Goal: Transaction & Acquisition: Purchase product/service

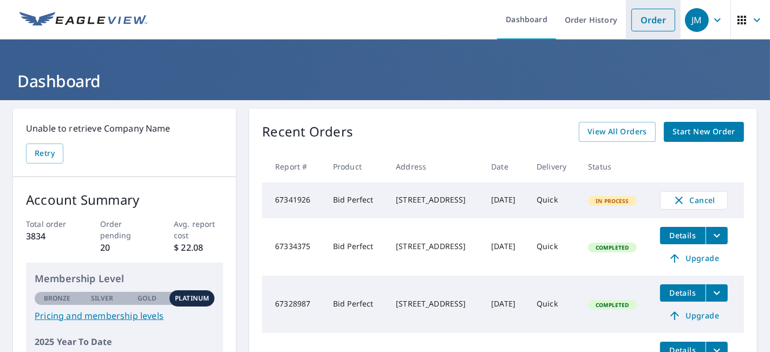
click at [639, 24] on link "Order" at bounding box center [653, 20] width 44 height 23
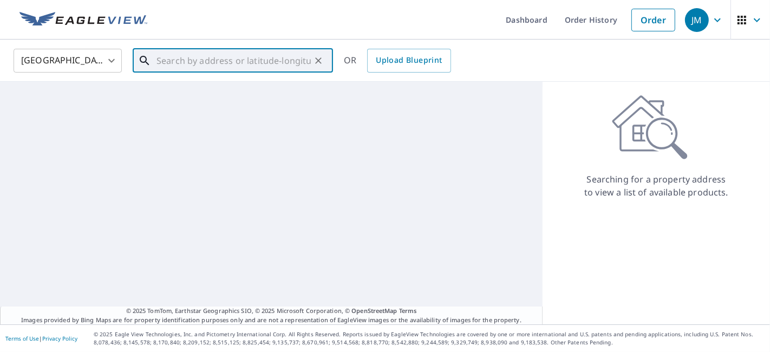
click at [280, 62] on input "text" at bounding box center [233, 60] width 154 height 30
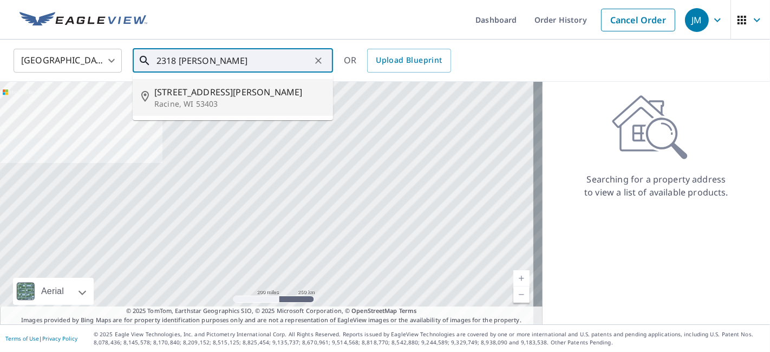
click at [258, 90] on span "[STREET_ADDRESS][PERSON_NAME]" at bounding box center [239, 92] width 170 height 13
type input "[STREET_ADDRESS][PERSON_NAME]"
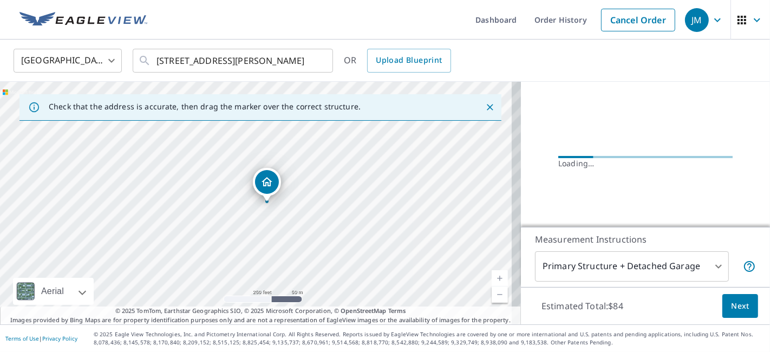
scroll to position [128, 0]
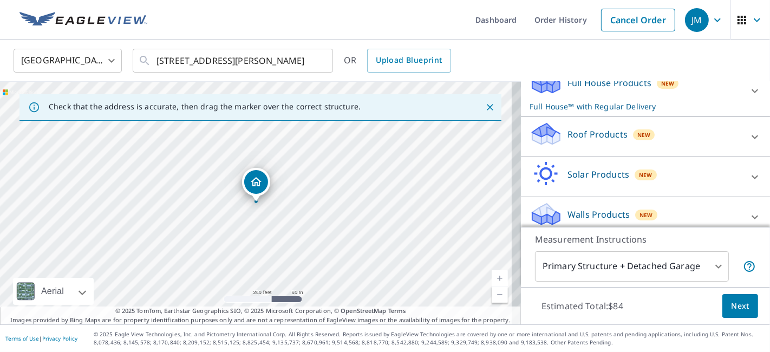
click at [674, 135] on div "Roof Products New" at bounding box center [636, 136] width 212 height 31
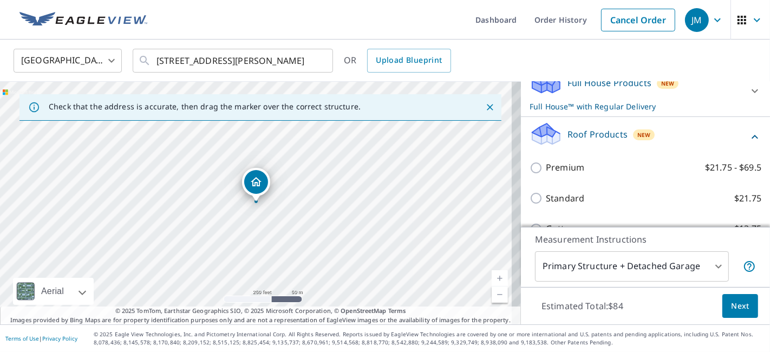
scroll to position [249, 0]
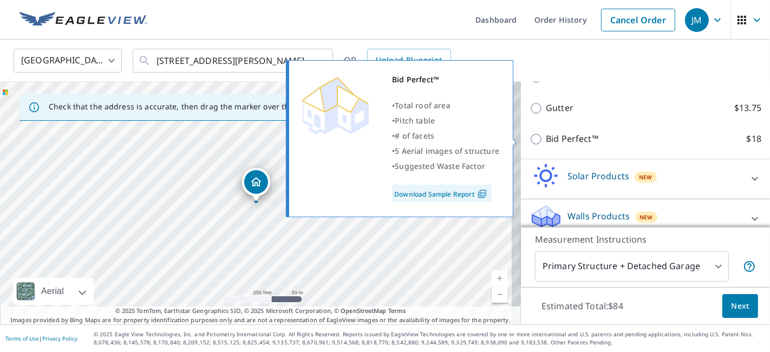
click at [530, 136] on input "Bid Perfect™ $18" at bounding box center [538, 139] width 16 height 13
checkbox input "true"
checkbox input "false"
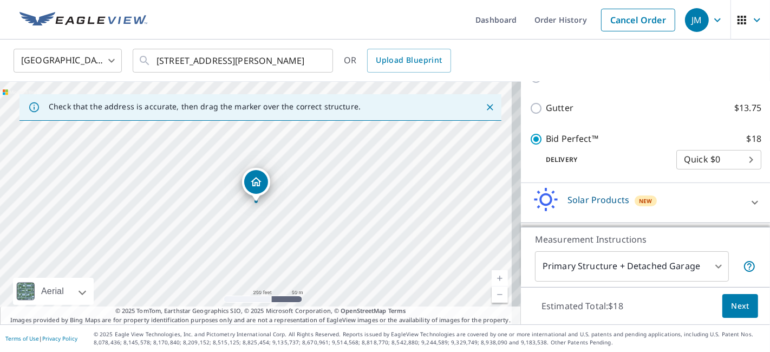
click at [733, 307] on span "Next" at bounding box center [740, 306] width 18 height 14
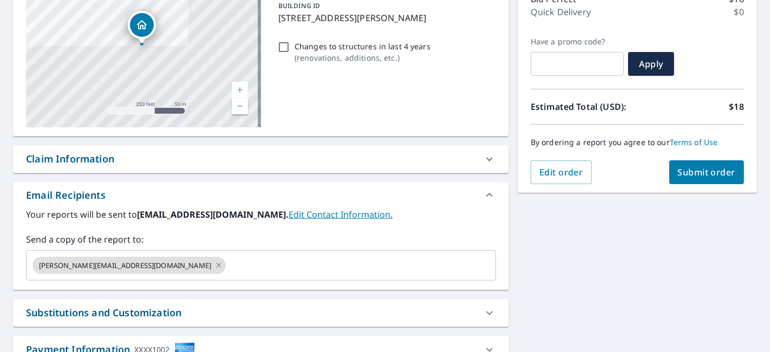
scroll to position [164, 0]
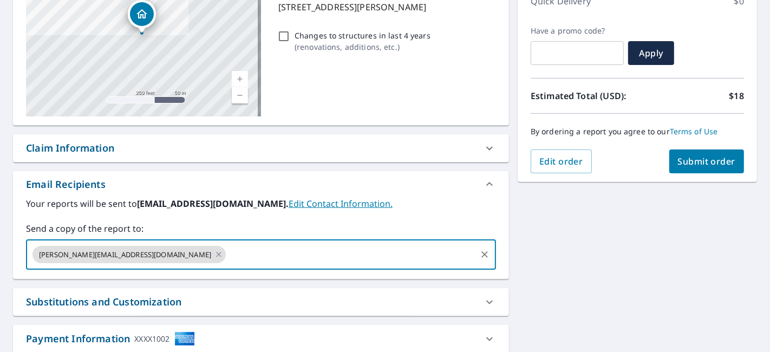
click at [253, 250] on input "text" at bounding box center [350, 254] width 247 height 21
type input "[PERSON_NAME][EMAIL_ADDRESS][DOMAIN_NAME]"
click at [572, 261] on div "[STREET_ADDRESS][PERSON_NAME] Aerial Road A standard road map Aerial A detailed…" at bounding box center [385, 166] width 770 height 459
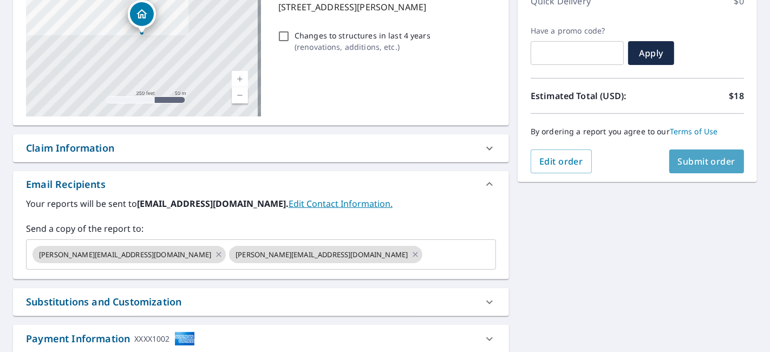
click at [684, 162] on span "Submit order" at bounding box center [707, 161] width 58 height 12
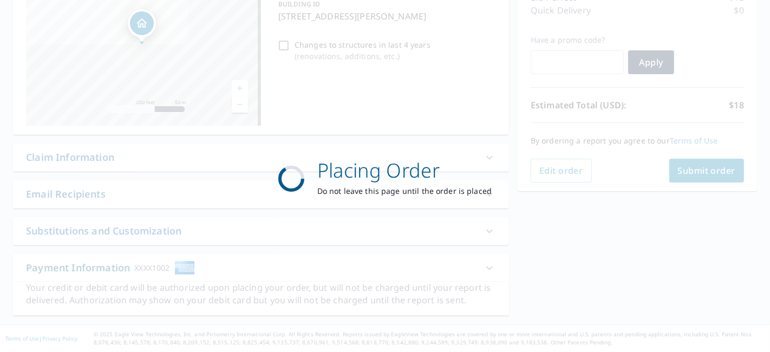
scroll to position [153, 0]
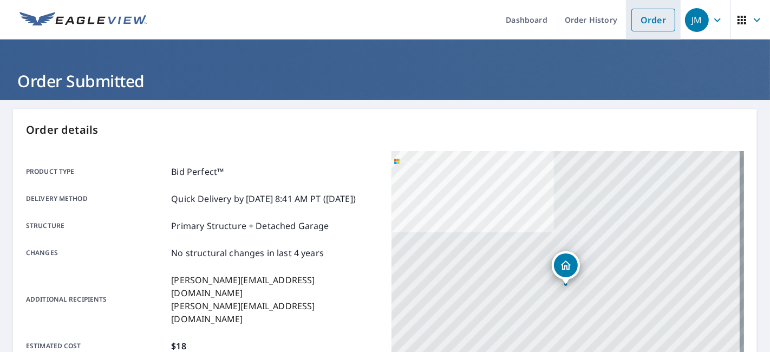
click at [644, 21] on link "Order" at bounding box center [653, 20] width 44 height 23
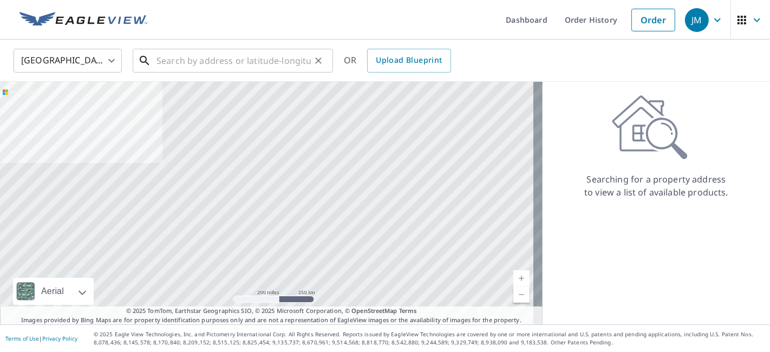
click at [204, 69] on input "text" at bounding box center [233, 60] width 154 height 30
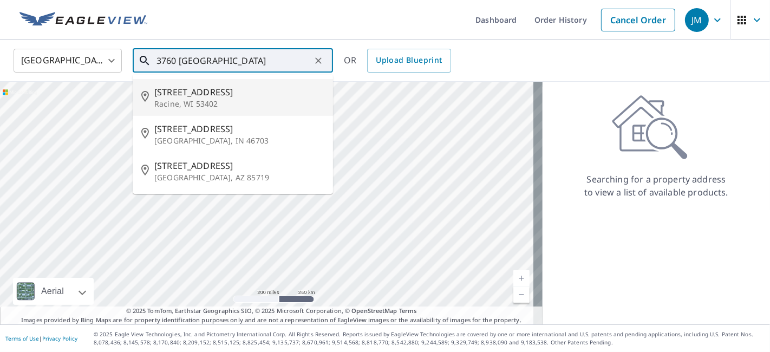
click at [193, 88] on span "[STREET_ADDRESS]" at bounding box center [239, 92] width 170 height 13
type input "[STREET_ADDRESS][PERSON_NAME]"
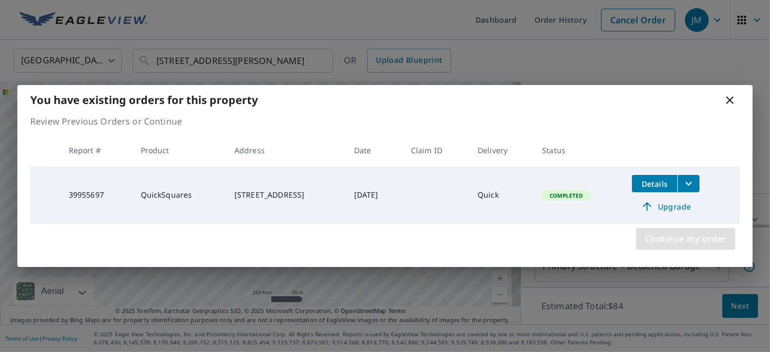
click at [705, 243] on span "Continue my order" at bounding box center [686, 238] width 82 height 15
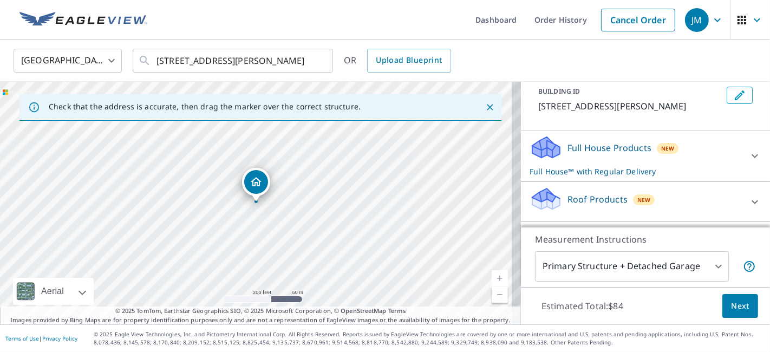
scroll to position [127, 0]
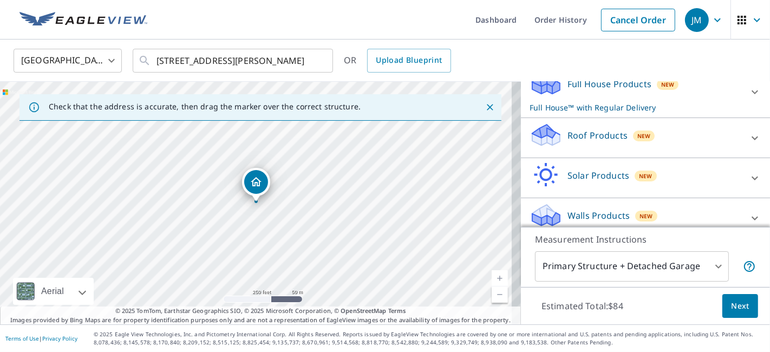
click at [679, 140] on div "Roof Products New" at bounding box center [636, 137] width 212 height 31
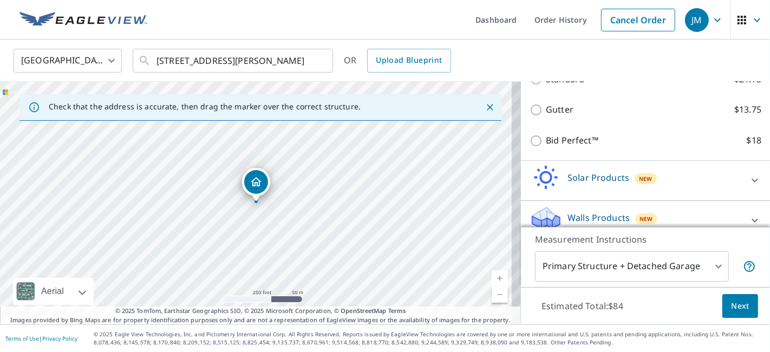
scroll to position [247, 0]
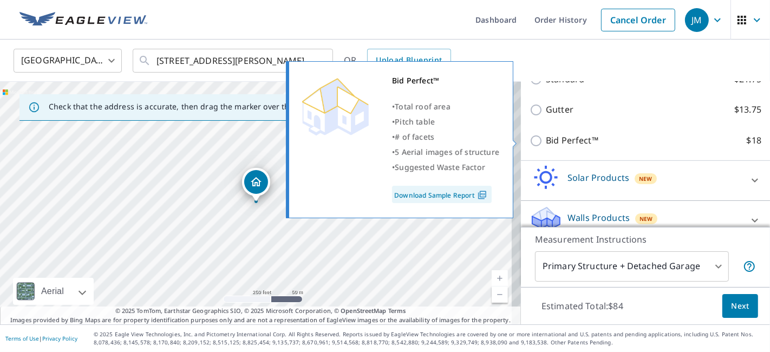
click at [530, 138] on input "Bid Perfect™ $18" at bounding box center [538, 140] width 16 height 13
checkbox input "true"
checkbox input "false"
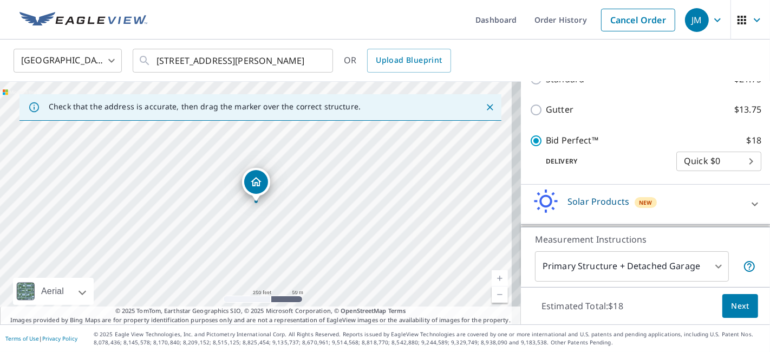
click at [731, 300] on span "Next" at bounding box center [740, 306] width 18 height 14
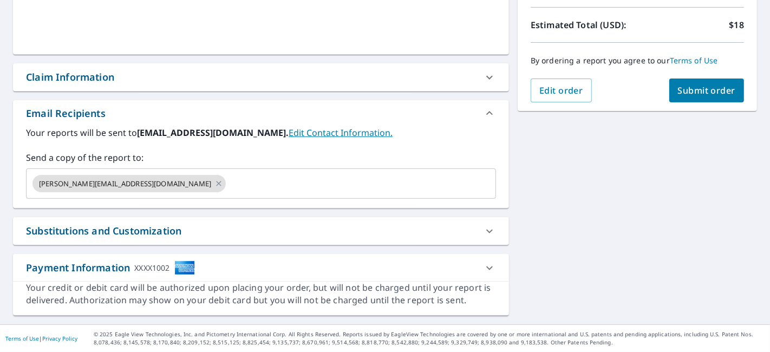
scroll to position [233, 0]
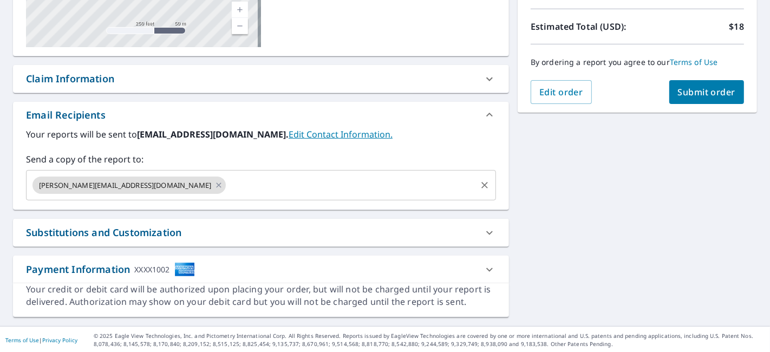
click at [227, 181] on input "text" at bounding box center [350, 185] width 247 height 21
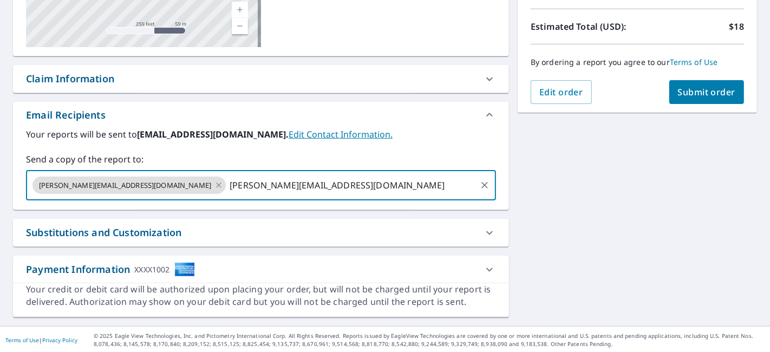
type input "[PERSON_NAME][EMAIL_ADDRESS][DOMAIN_NAME]"
click at [569, 174] on div "[STREET_ADDRESS][PERSON_NAME] Aerial Road A standard road map Aerial A detailed…" at bounding box center [385, 96] width 770 height 459
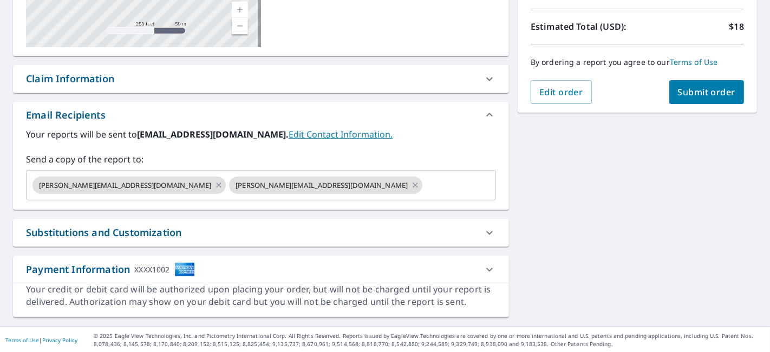
click at [683, 92] on span "Submit order" at bounding box center [707, 92] width 58 height 12
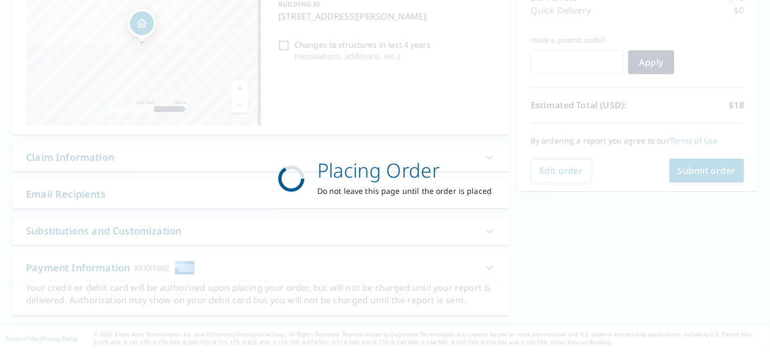
scroll to position [153, 0]
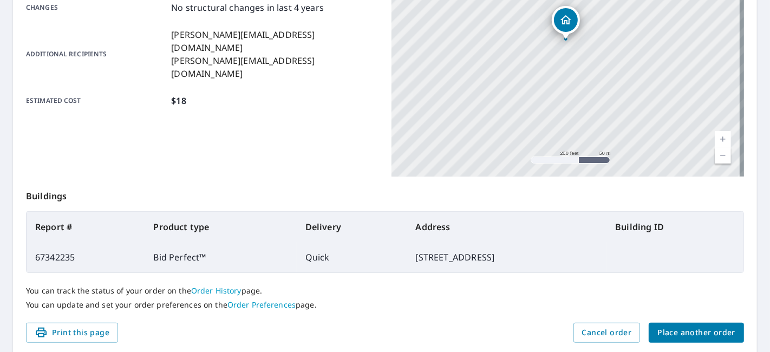
scroll to position [284, 0]
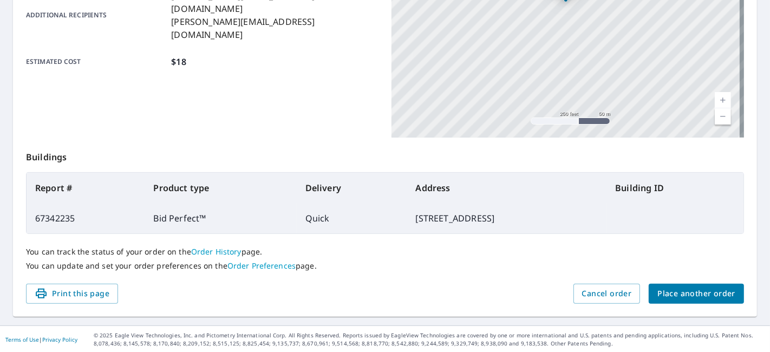
click at [698, 287] on span "Place another order" at bounding box center [696, 294] width 78 height 14
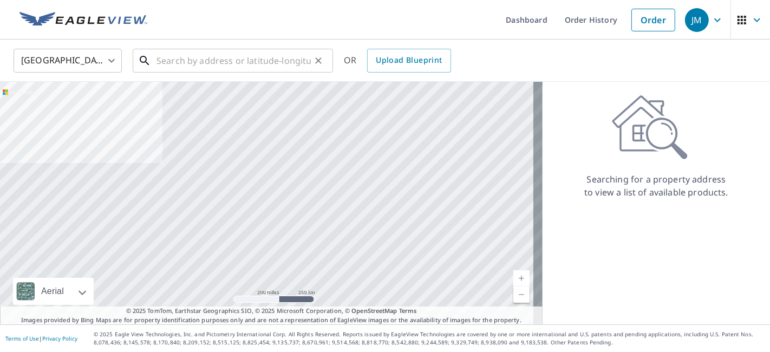
click at [265, 71] on div "​" at bounding box center [233, 61] width 200 height 24
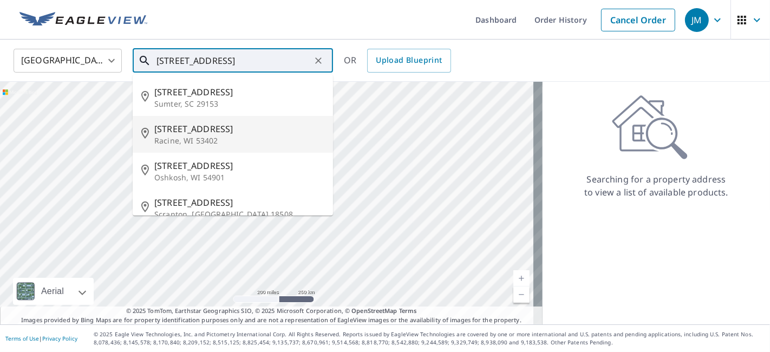
click at [201, 128] on span "[STREET_ADDRESS]" at bounding box center [239, 128] width 170 height 13
type input "[STREET_ADDRESS]"
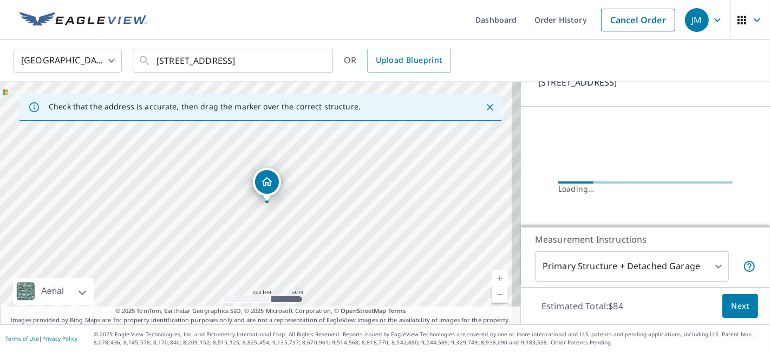
scroll to position [128, 0]
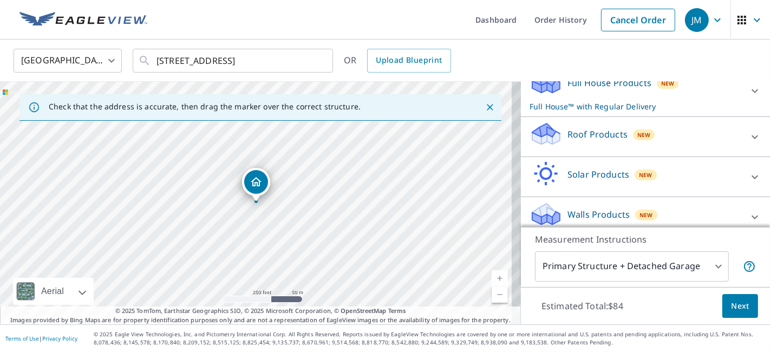
click at [598, 133] on p "Roof Products" at bounding box center [597, 134] width 60 height 13
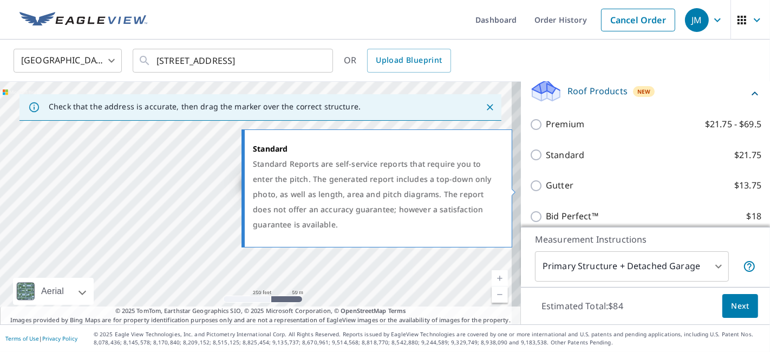
scroll to position [249, 0]
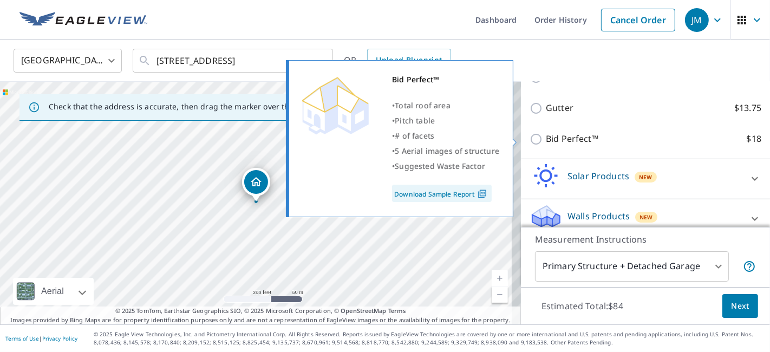
click at [530, 140] on input "Bid Perfect™ $18" at bounding box center [538, 139] width 16 height 13
checkbox input "true"
checkbox input "false"
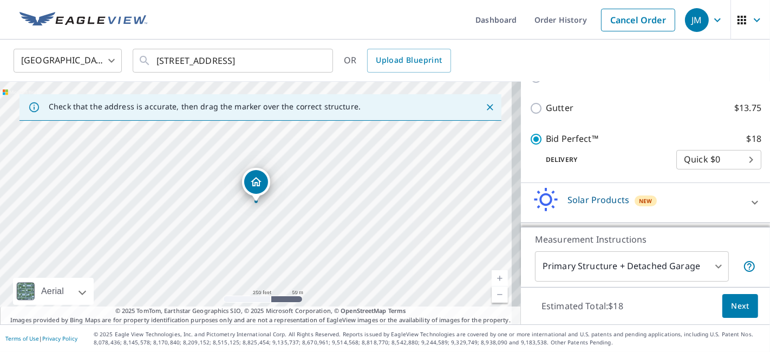
scroll to position [284, 0]
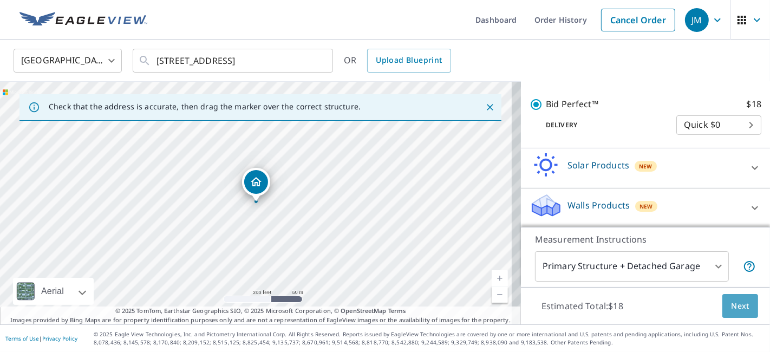
click at [723, 317] on button "Next" at bounding box center [740, 306] width 36 height 24
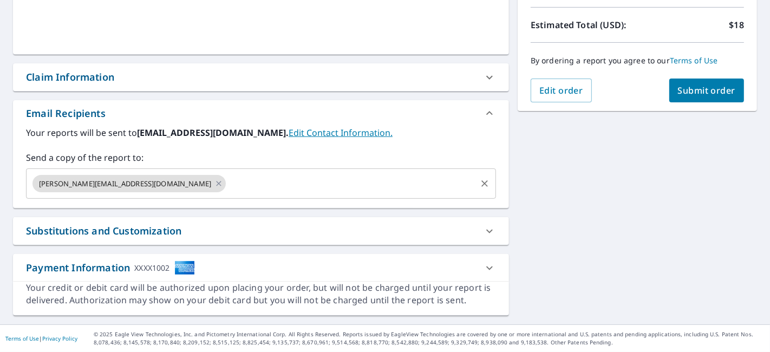
scroll to position [233, 0]
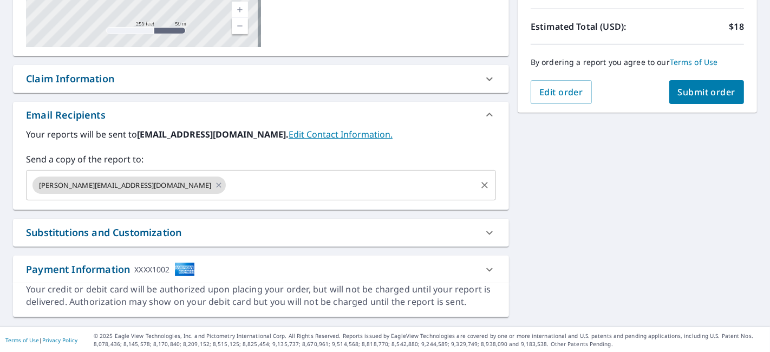
click at [267, 195] on div "[PERSON_NAME][EMAIL_ADDRESS][DOMAIN_NAME] ​" at bounding box center [261, 185] width 470 height 30
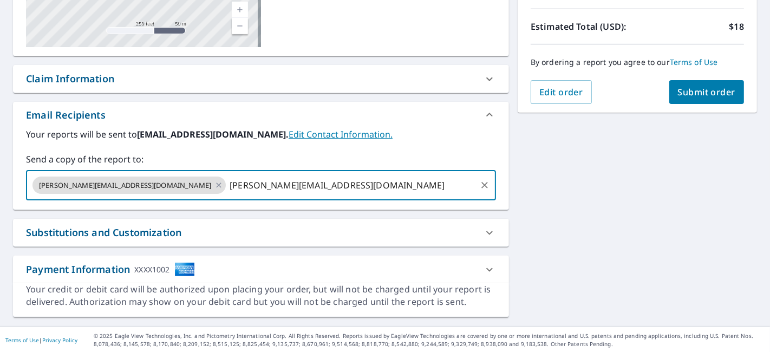
type input "[PERSON_NAME][EMAIL_ADDRESS][DOMAIN_NAME]"
click at [542, 191] on div "[STREET_ADDRESS] Aerial Road A standard road map Aerial A detailed look from ab…" at bounding box center [385, 96] width 770 height 459
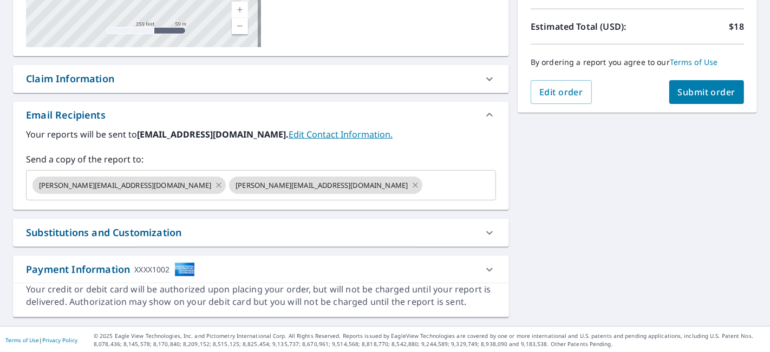
click at [701, 89] on span "Submit order" at bounding box center [707, 92] width 58 height 12
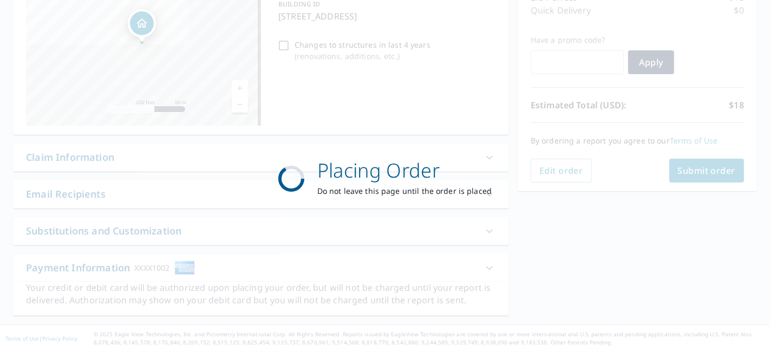
scroll to position [153, 0]
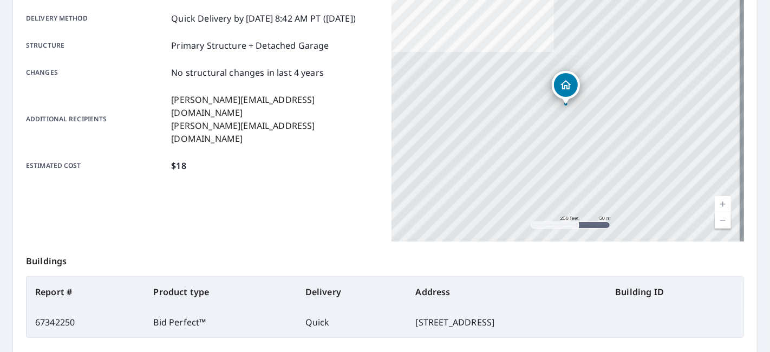
scroll to position [284, 0]
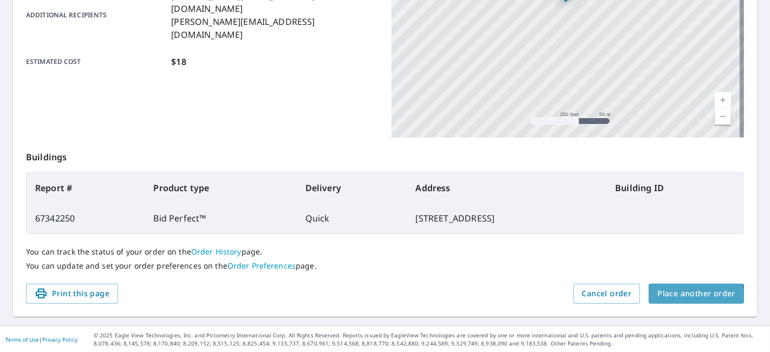
click at [688, 295] on span "Place another order" at bounding box center [696, 294] width 78 height 14
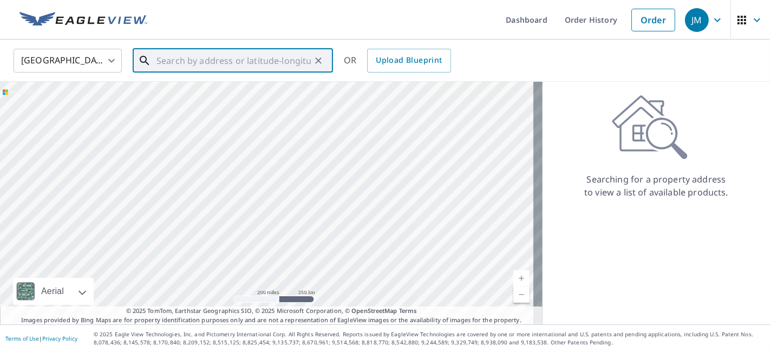
click at [191, 53] on input "text" at bounding box center [233, 60] width 154 height 30
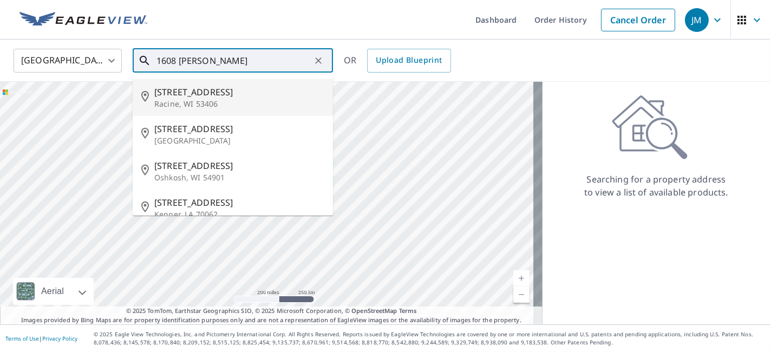
click at [174, 89] on span "[STREET_ADDRESS]" at bounding box center [239, 92] width 170 height 13
type input "[STREET_ADDRESS]"
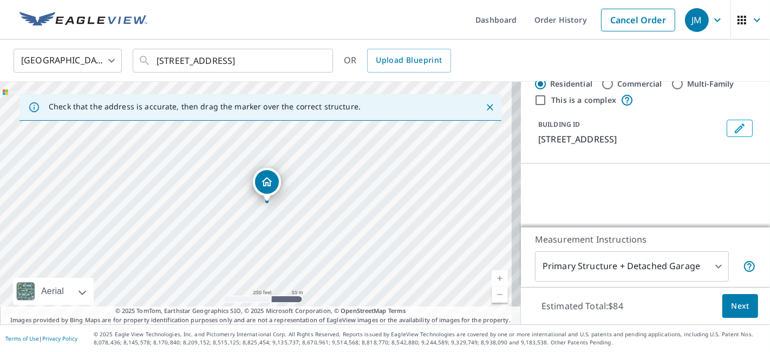
scroll to position [128, 0]
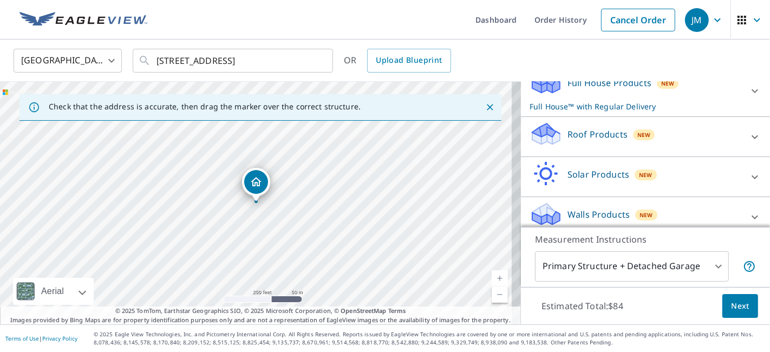
click at [668, 131] on div "Roof Products New" at bounding box center [636, 136] width 212 height 31
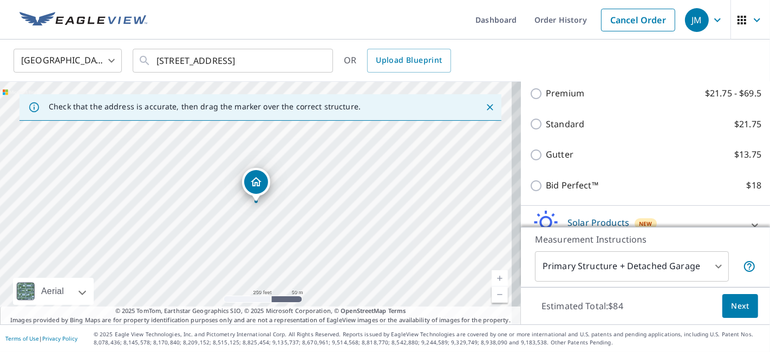
scroll to position [249, 0]
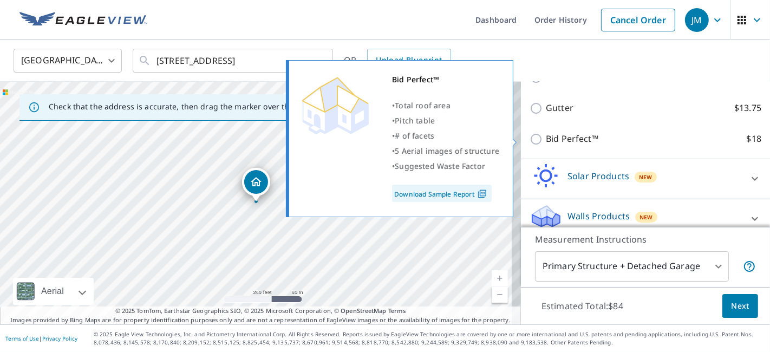
click at [530, 138] on input "Bid Perfect™ $18" at bounding box center [538, 139] width 16 height 13
checkbox input "true"
checkbox input "false"
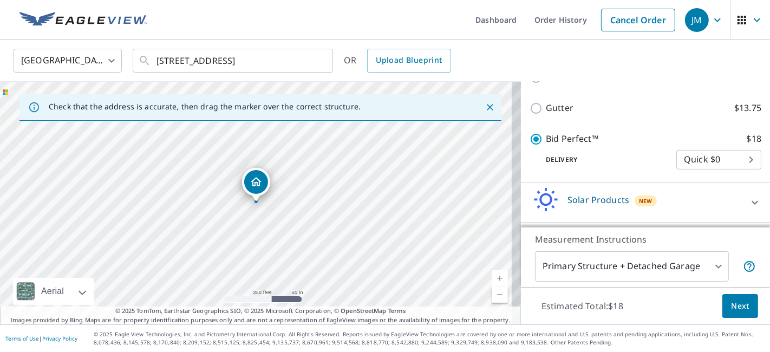
scroll to position [284, 0]
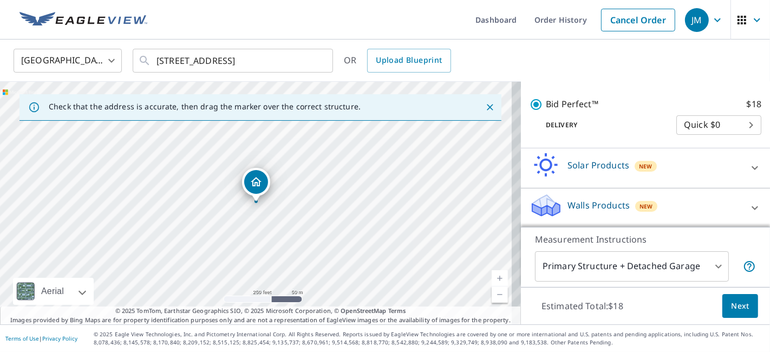
click at [736, 305] on span "Next" at bounding box center [740, 306] width 18 height 14
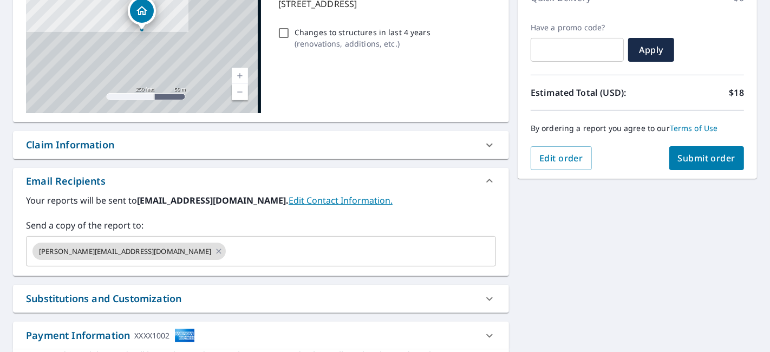
scroll to position [185, 0]
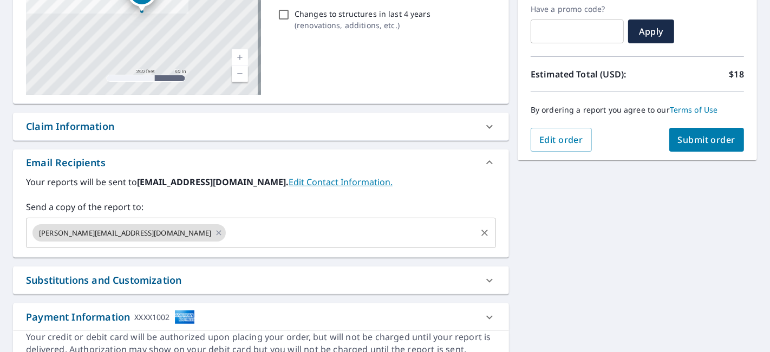
click at [227, 230] on input "text" at bounding box center [350, 233] width 247 height 21
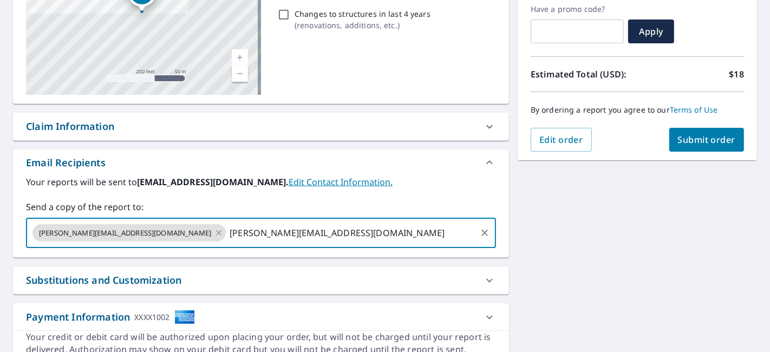
type input "[PERSON_NAME][EMAIL_ADDRESS][DOMAIN_NAME]"
click at [558, 218] on div "[STREET_ADDRESS] Aerial Road A standard road map Aerial A detailed look from ab…" at bounding box center [385, 144] width 770 height 459
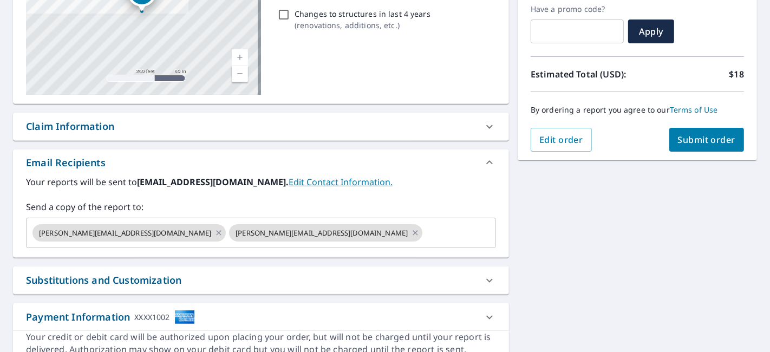
click at [685, 136] on span "Submit order" at bounding box center [707, 140] width 58 height 12
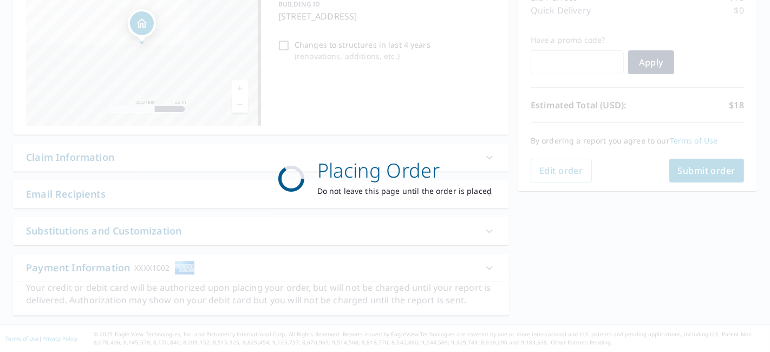
scroll to position [153, 0]
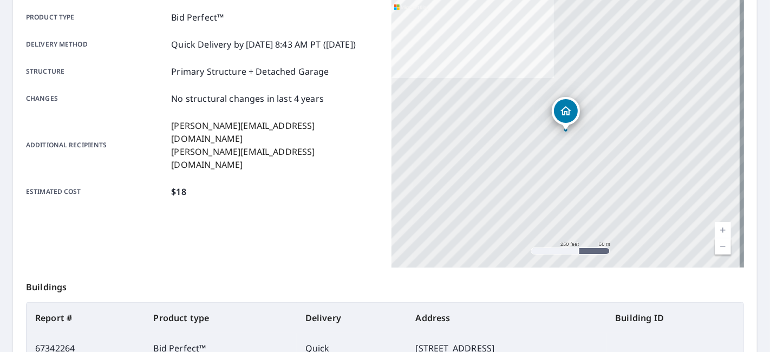
scroll to position [284, 0]
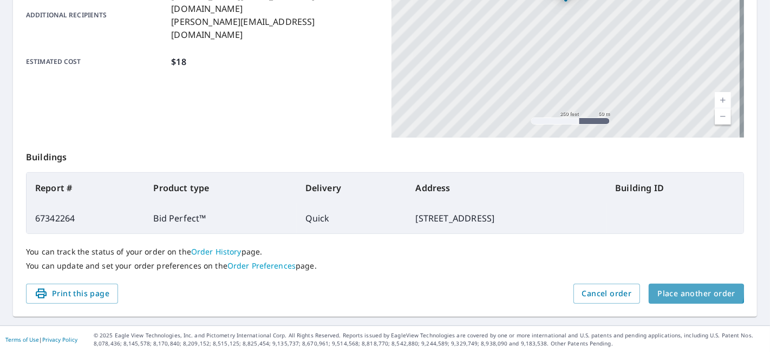
click at [673, 291] on span "Place another order" at bounding box center [696, 294] width 78 height 14
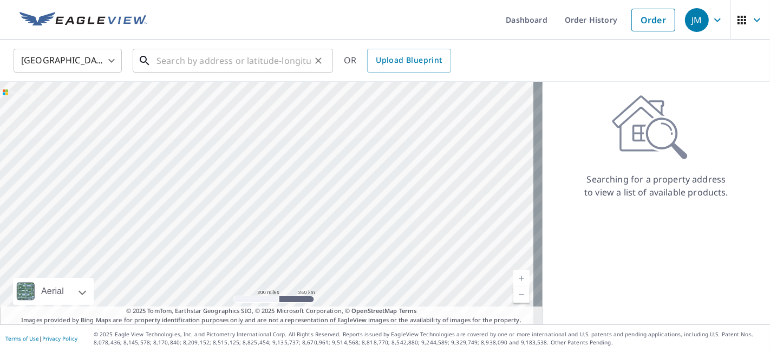
click at [257, 62] on input "text" at bounding box center [233, 60] width 154 height 30
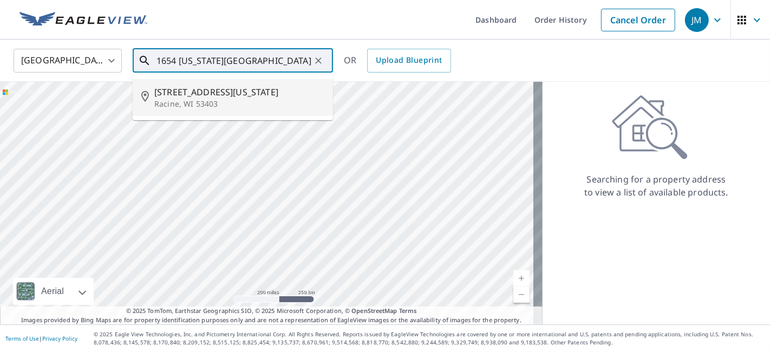
click at [212, 92] on span "[STREET_ADDRESS][US_STATE]" at bounding box center [239, 92] width 170 height 13
type input "[STREET_ADDRESS][US_STATE]"
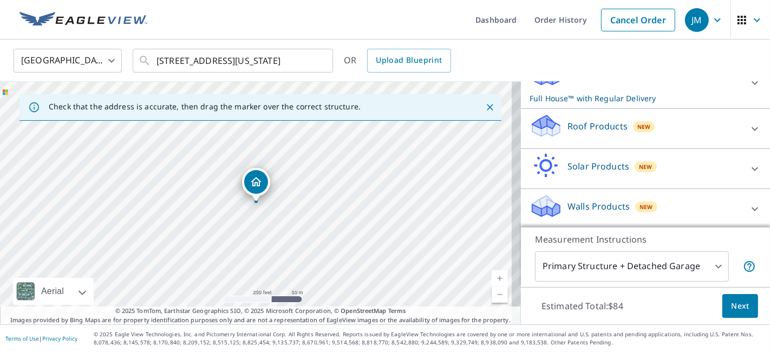
scroll to position [137, 0]
click at [742, 204] on div at bounding box center [755, 208] width 26 height 26
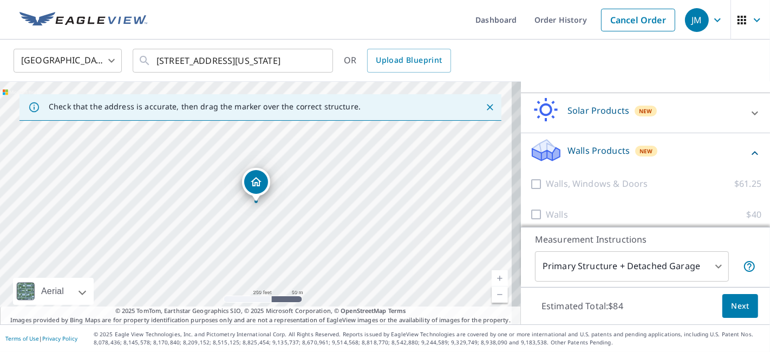
scroll to position [198, 0]
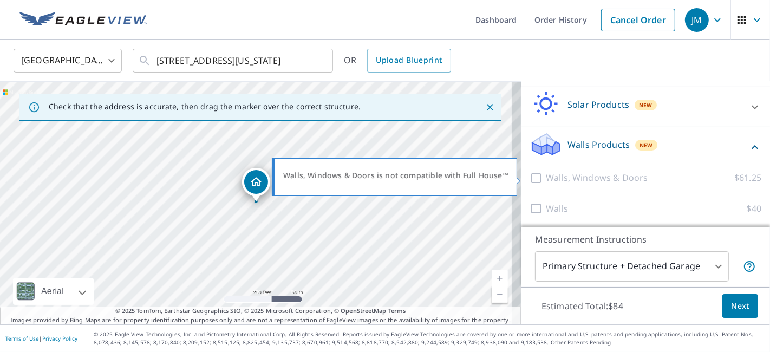
click at [577, 175] on p "Walls, Windows & Doors" at bounding box center [597, 178] width 102 height 14
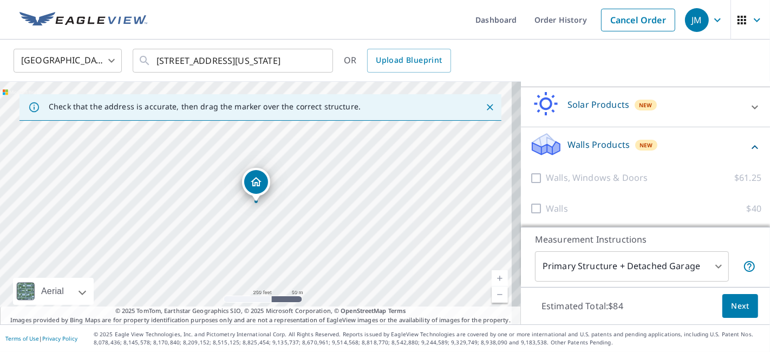
click at [696, 263] on body "JM JM Dashboard Order History Cancel Order JM [GEOGRAPHIC_DATA] [GEOGRAPHIC_DAT…" at bounding box center [385, 176] width 770 height 352
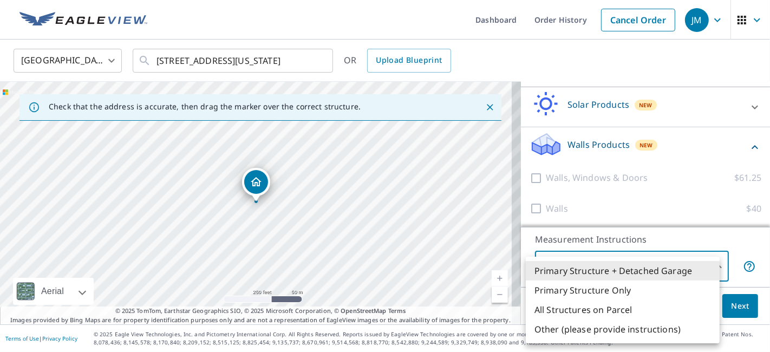
click at [756, 203] on div at bounding box center [385, 176] width 770 height 352
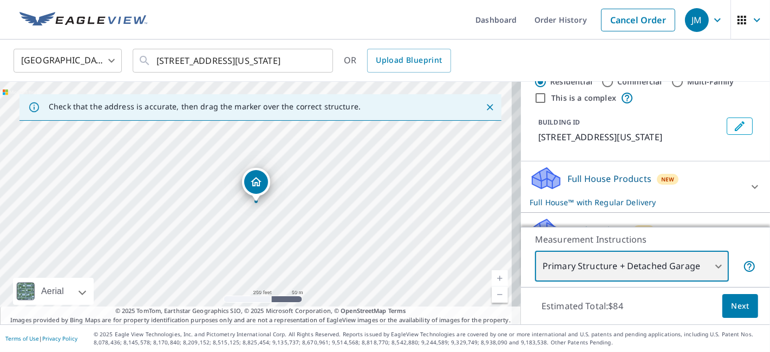
scroll to position [17, 0]
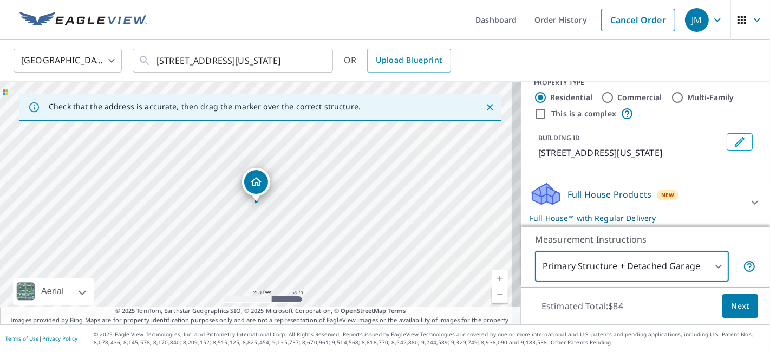
click at [748, 200] on icon at bounding box center [754, 202] width 13 height 13
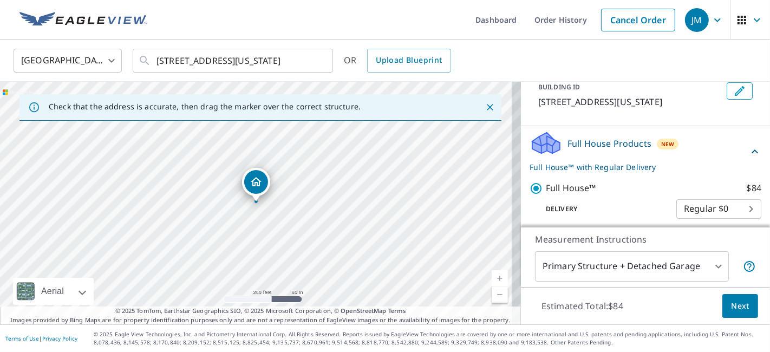
scroll to position [99, 0]
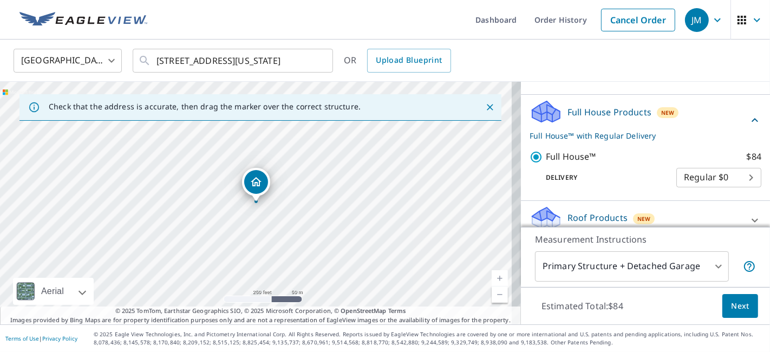
click at [728, 177] on body "JM JM Dashboard Order History Cancel Order JM [GEOGRAPHIC_DATA] [GEOGRAPHIC_DAT…" at bounding box center [385, 176] width 770 height 352
click at [760, 141] on div at bounding box center [385, 176] width 770 height 352
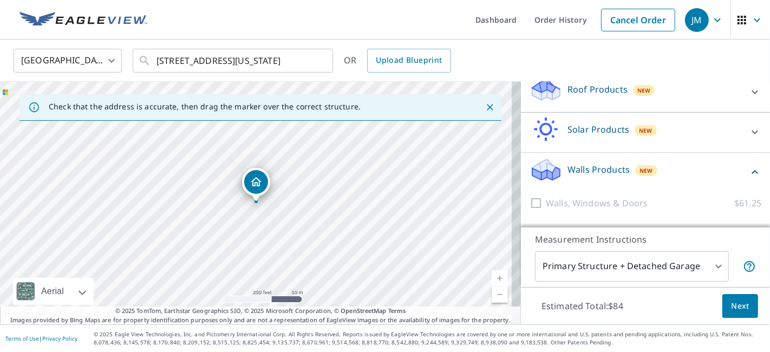
scroll to position [253, 0]
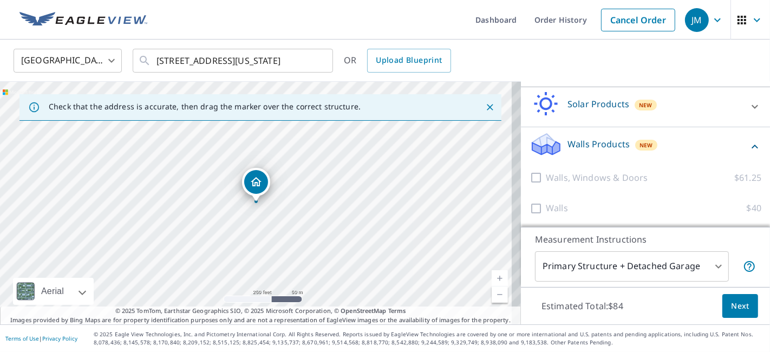
click at [748, 143] on icon at bounding box center [754, 146] width 13 height 13
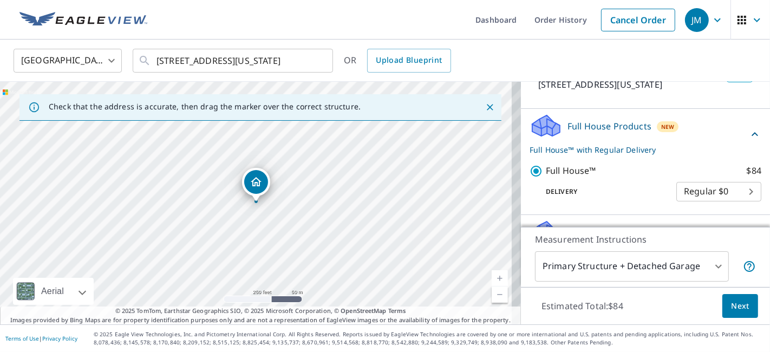
scroll to position [88, 0]
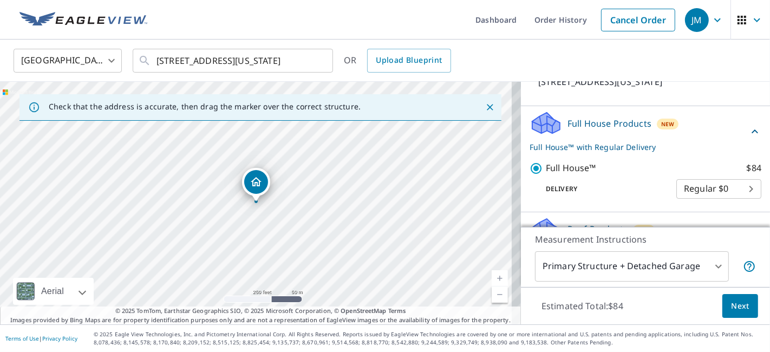
click at [626, 146] on p "Full House™ with Regular Delivery" at bounding box center [639, 146] width 219 height 11
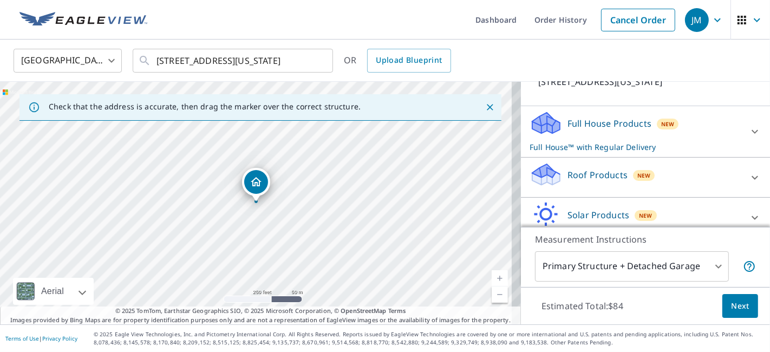
click at [628, 147] on p "Full House™ with Regular Delivery" at bounding box center [636, 146] width 212 height 11
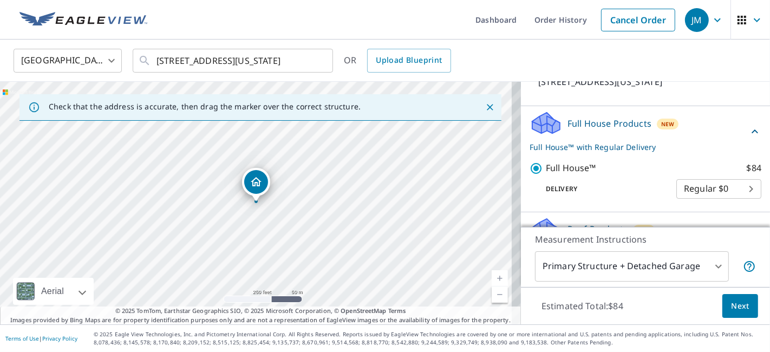
click at [724, 191] on body "JM JM Dashboard Order History Cancel Order JM [GEOGRAPHIC_DATA] [GEOGRAPHIC_DAT…" at bounding box center [385, 176] width 770 height 352
click at [724, 191] on li "Regular $0" at bounding box center [700, 188] width 85 height 19
click at [735, 307] on span "Next" at bounding box center [740, 306] width 18 height 14
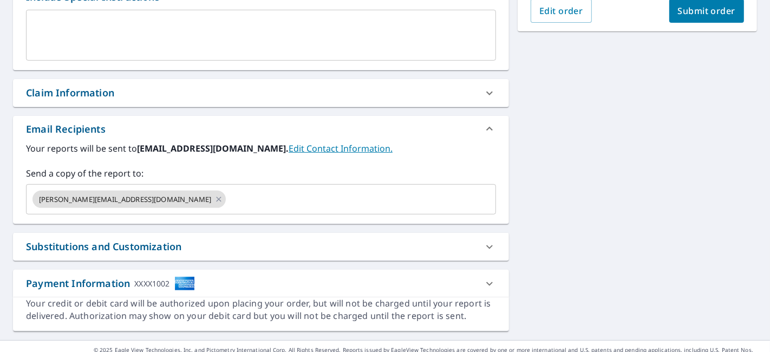
scroll to position [320, 0]
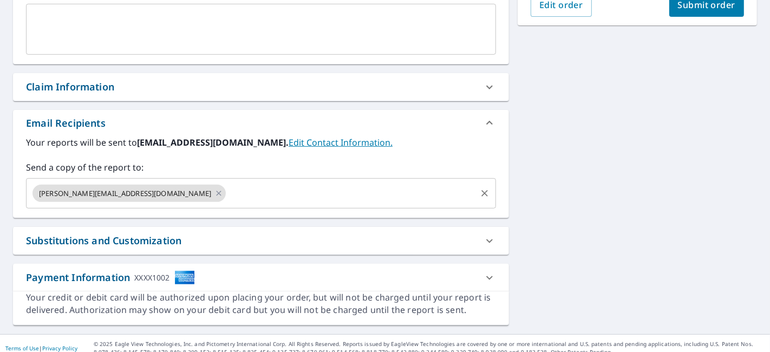
click at [309, 203] on input "text" at bounding box center [350, 193] width 247 height 21
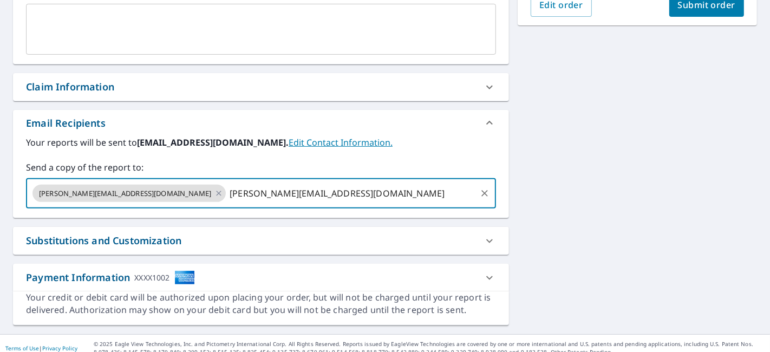
type input "[PERSON_NAME][EMAIL_ADDRESS][DOMAIN_NAME]"
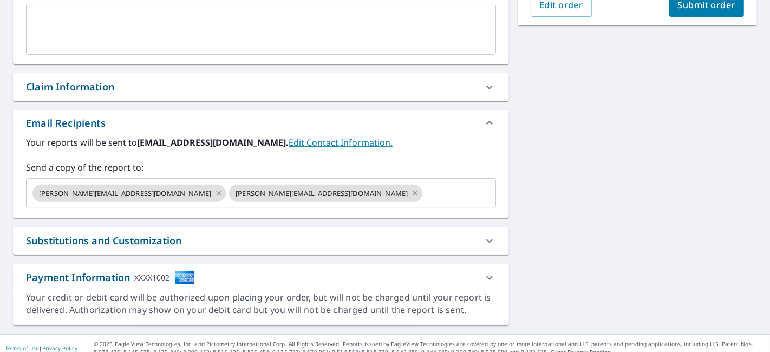
click at [598, 160] on div "[STREET_ADDRESS][US_STATE] A standard road map Aerial A detailed look from abov…" at bounding box center [385, 57] width 770 height 554
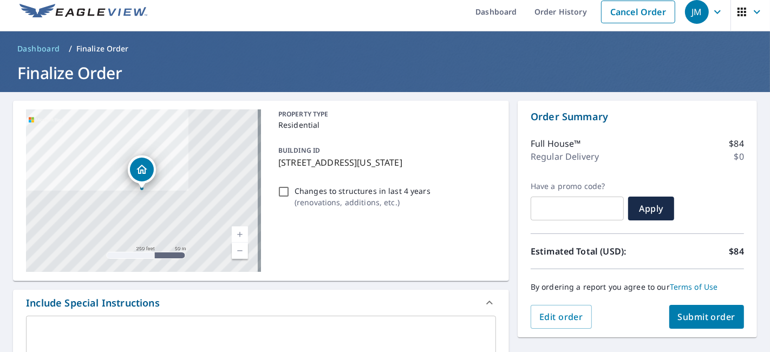
scroll to position [149, 0]
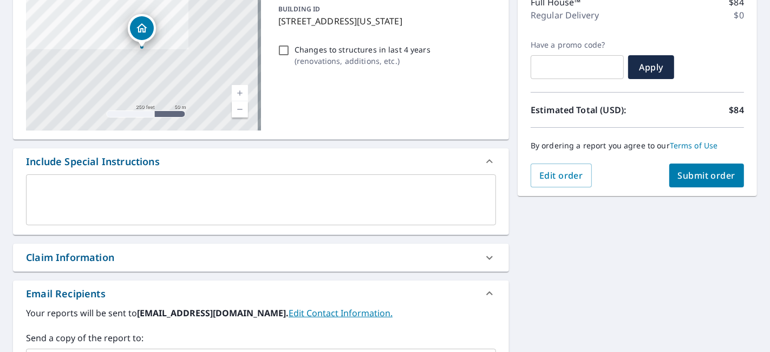
click at [692, 170] on span "Submit order" at bounding box center [707, 175] width 58 height 12
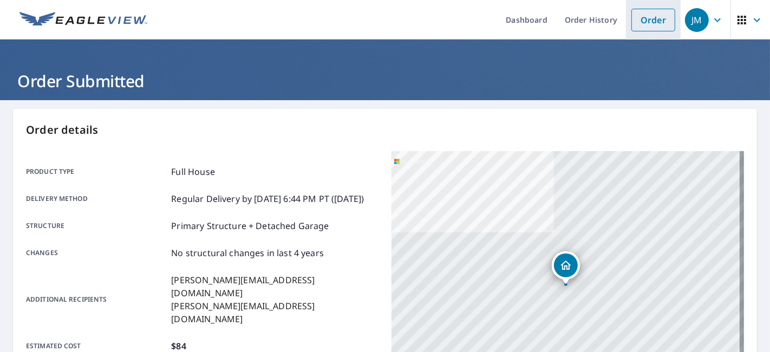
click at [645, 16] on link "Order" at bounding box center [653, 20] width 44 height 23
